Goal: Check status: Check status

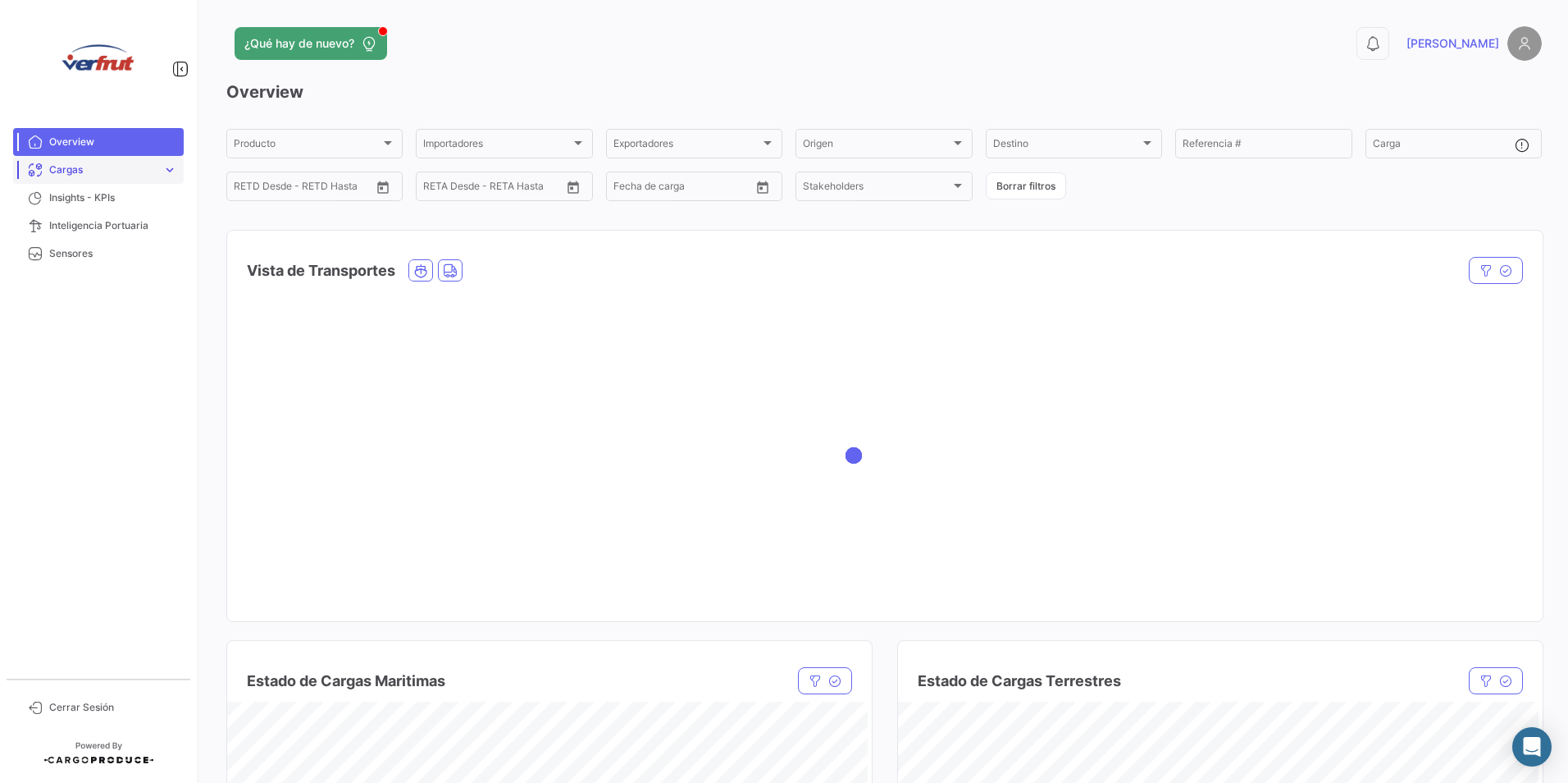
click at [162, 168] on span "expand_more" at bounding box center [170, 170] width 15 height 15
click at [153, 203] on link "Cargas Marítimas" at bounding box center [109, 204] width 147 height 25
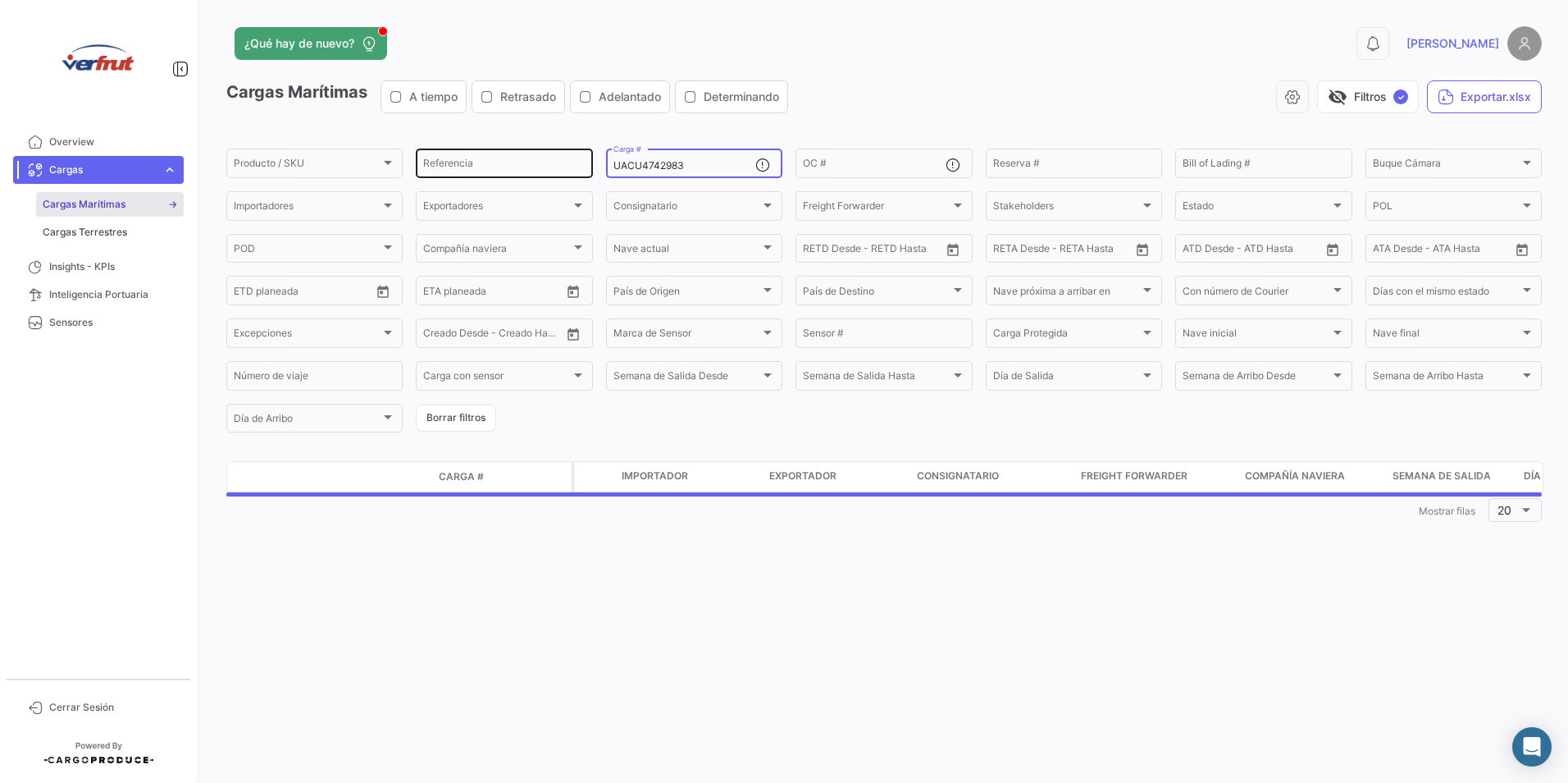
drag, startPoint x: 716, startPoint y: 165, endPoint x: 557, endPoint y: 155, distance: 159.3
click at [0, 0] on div "Producto / SKU Producto / SKU Referencia UACU4742983 Carga # OC # Reserva # Bil…" at bounding box center [0, 0] width 0 height 0
paste input "MEDU985983"
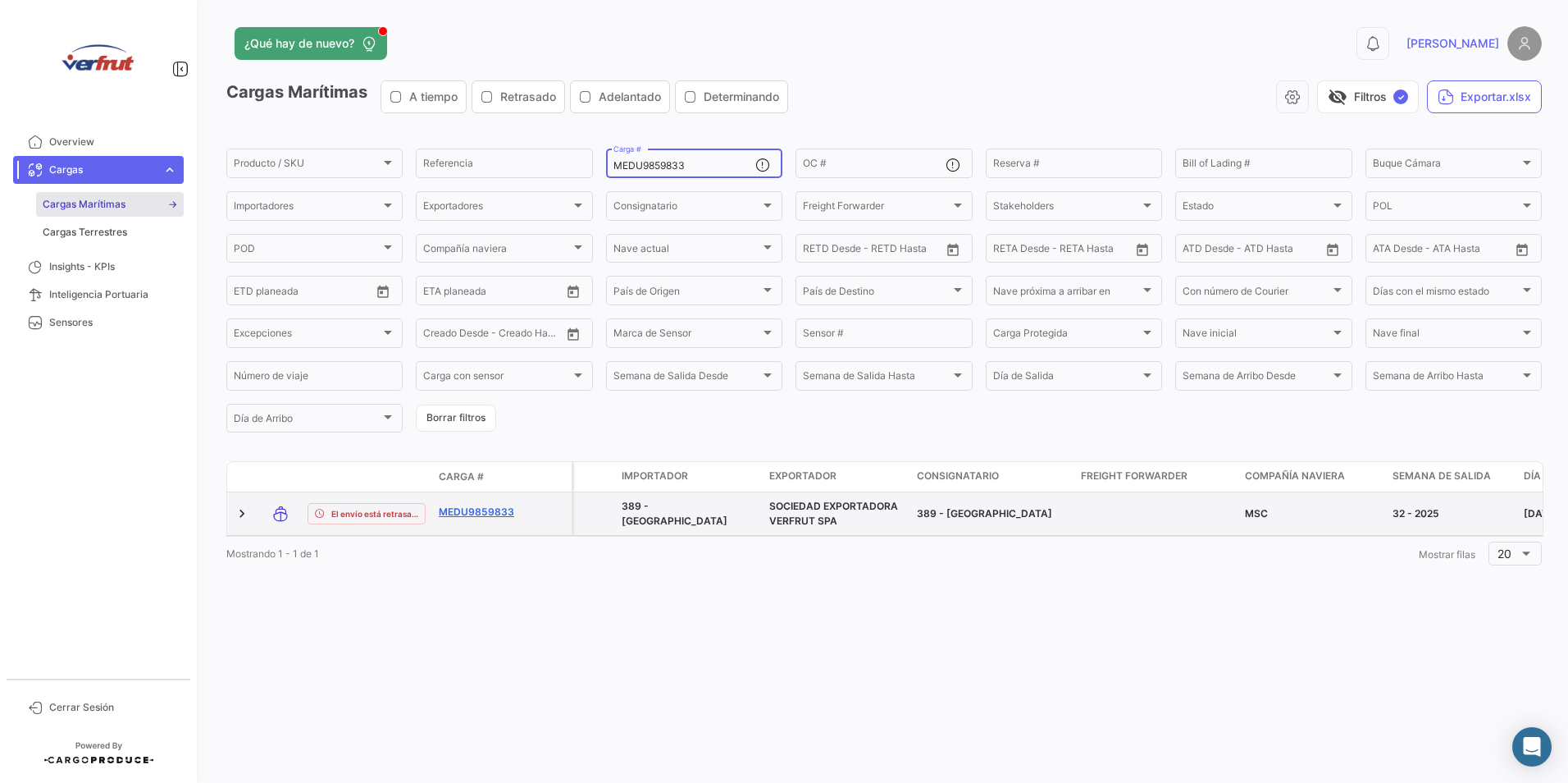
type input "MEDU9859833"
click at [482, 512] on link "MEDU9859833" at bounding box center [482, 512] width 86 height 15
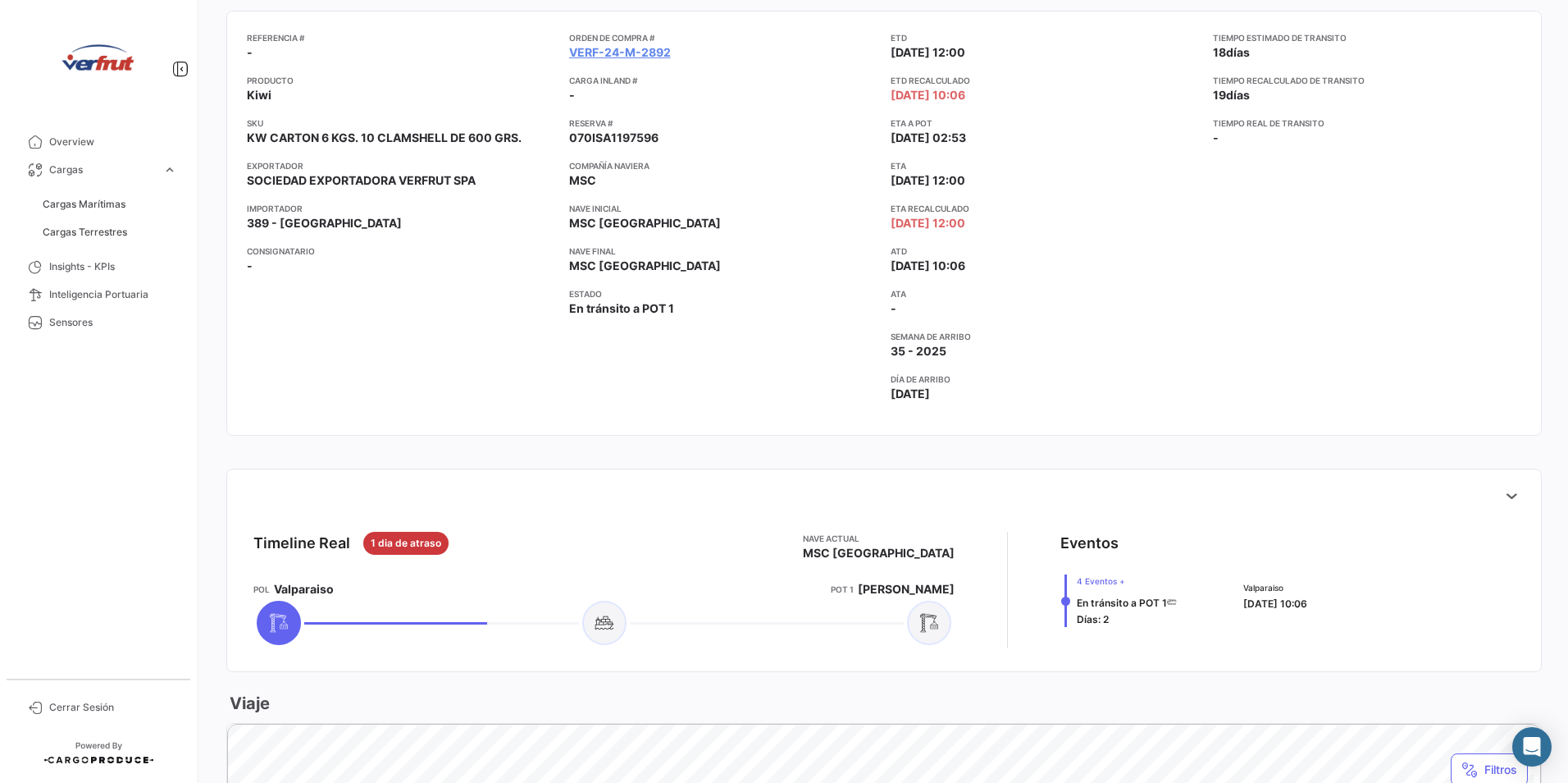
scroll to position [574, 0]
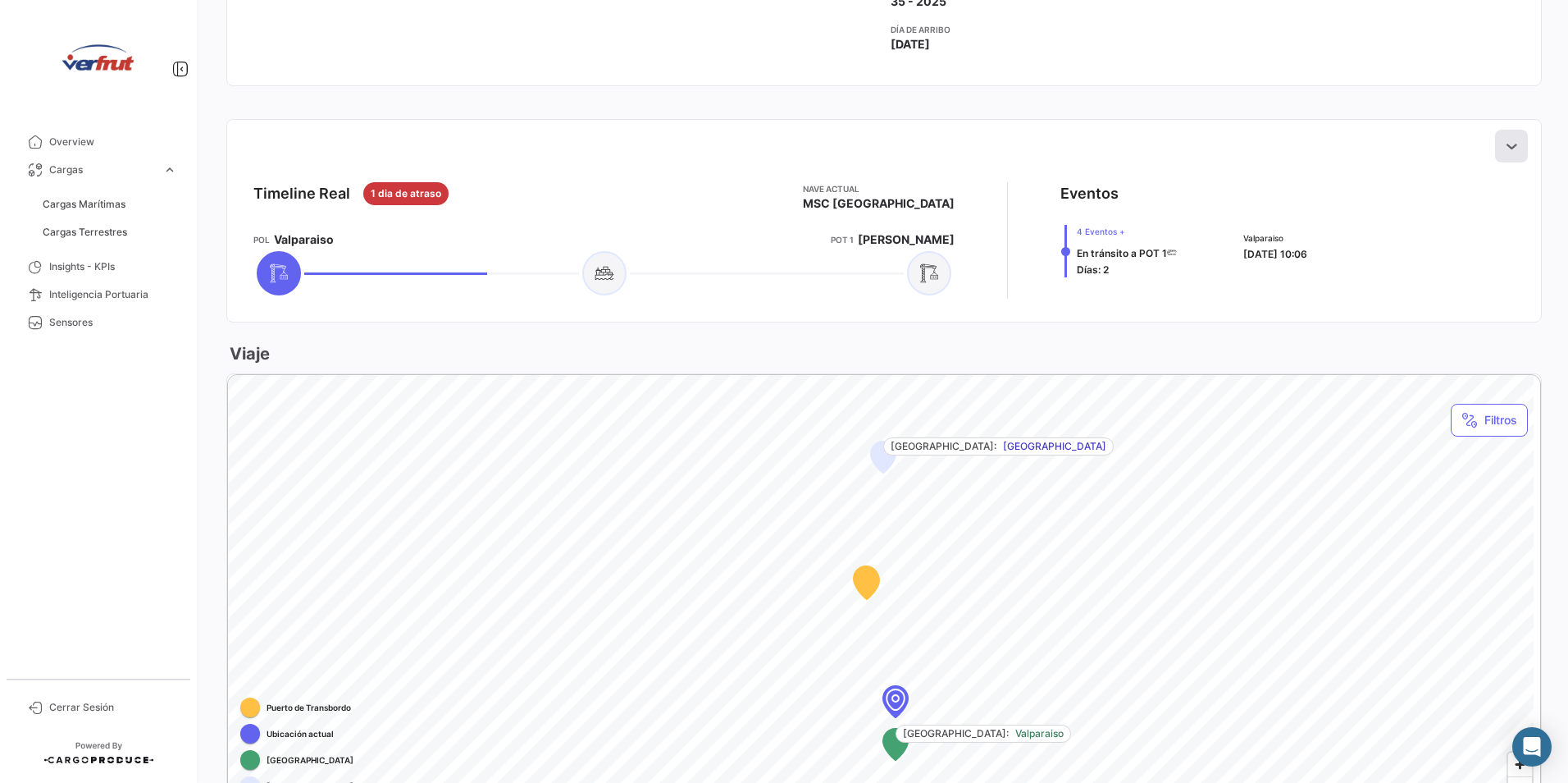
click at [1496, 146] on button at bounding box center [1512, 146] width 33 height 33
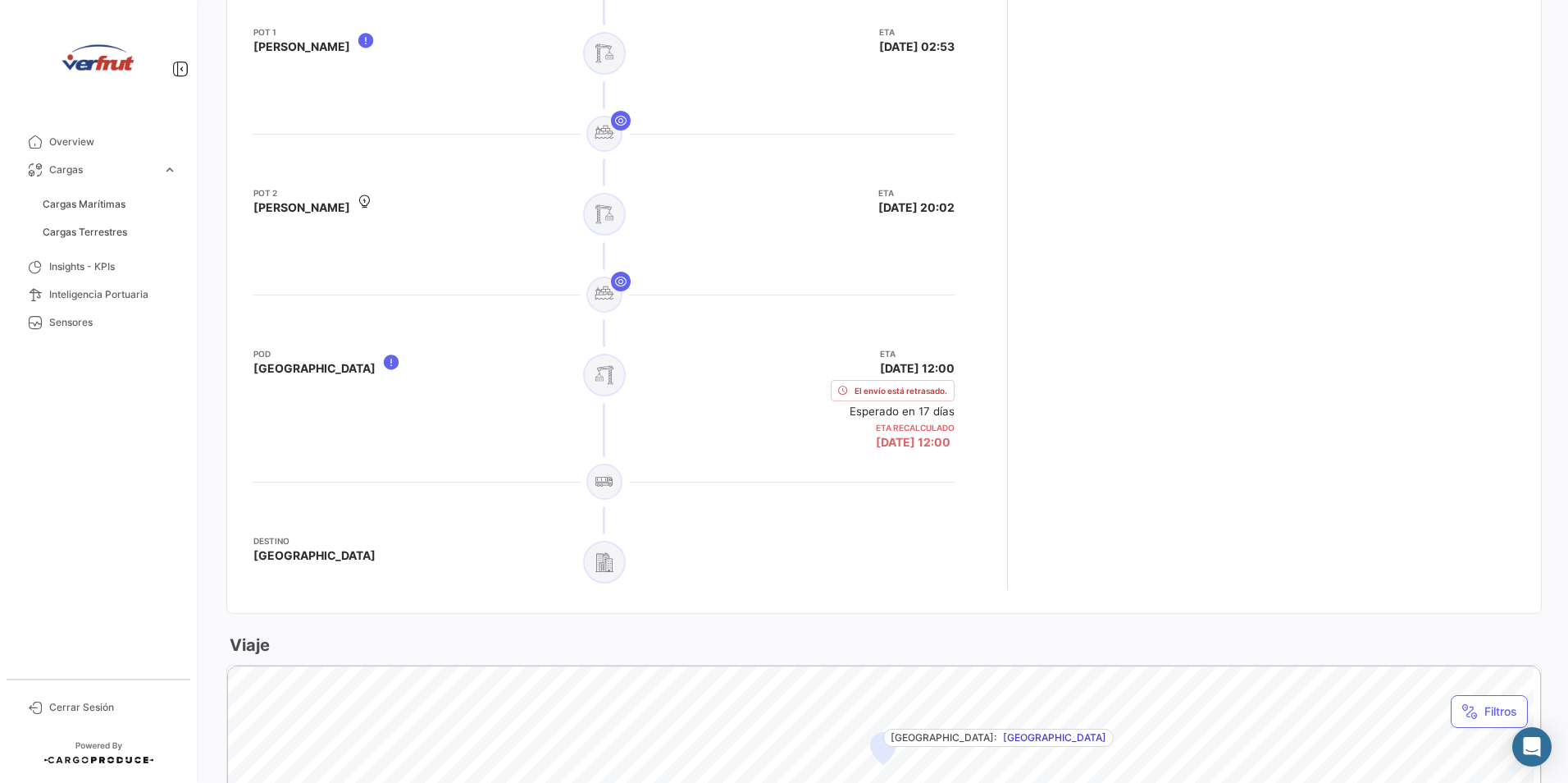
scroll to position [1149, 0]
